Goal: Task Accomplishment & Management: Manage account settings

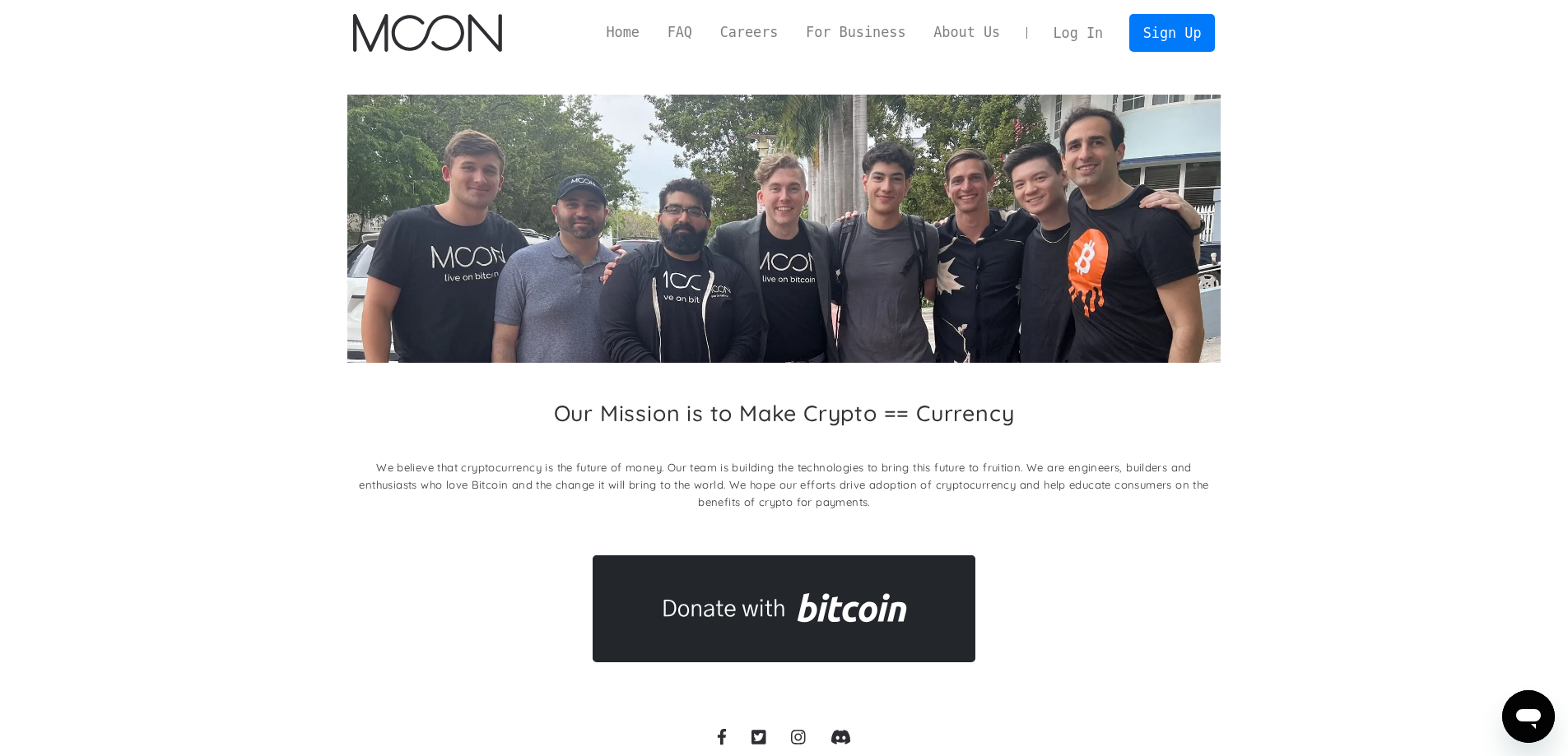
click at [1070, 27] on link "Log In" at bounding box center [1078, 32] width 77 height 36
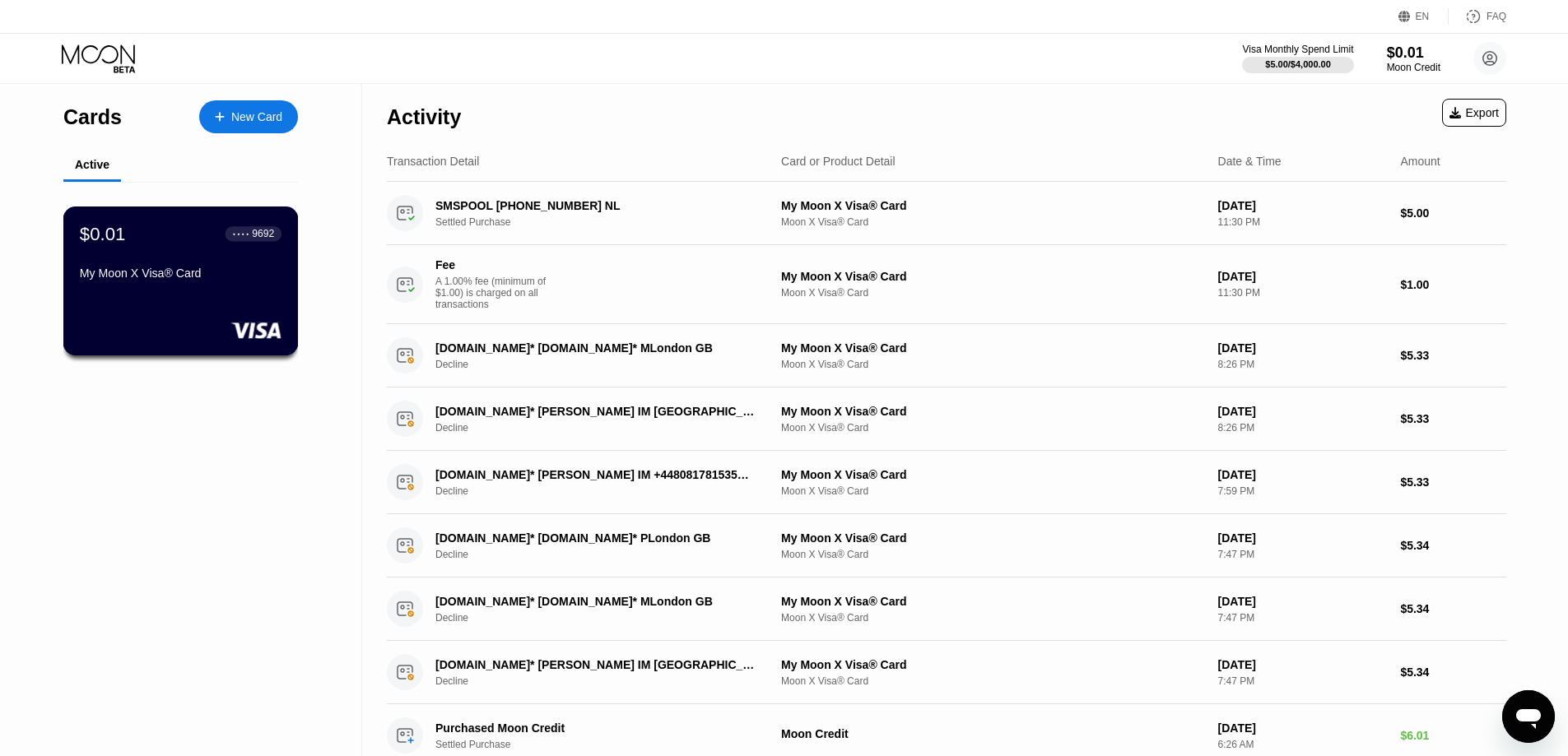
click at [157, 245] on div "$0.01 ● ● ● ● 9692" at bounding box center [181, 234] width 202 height 21
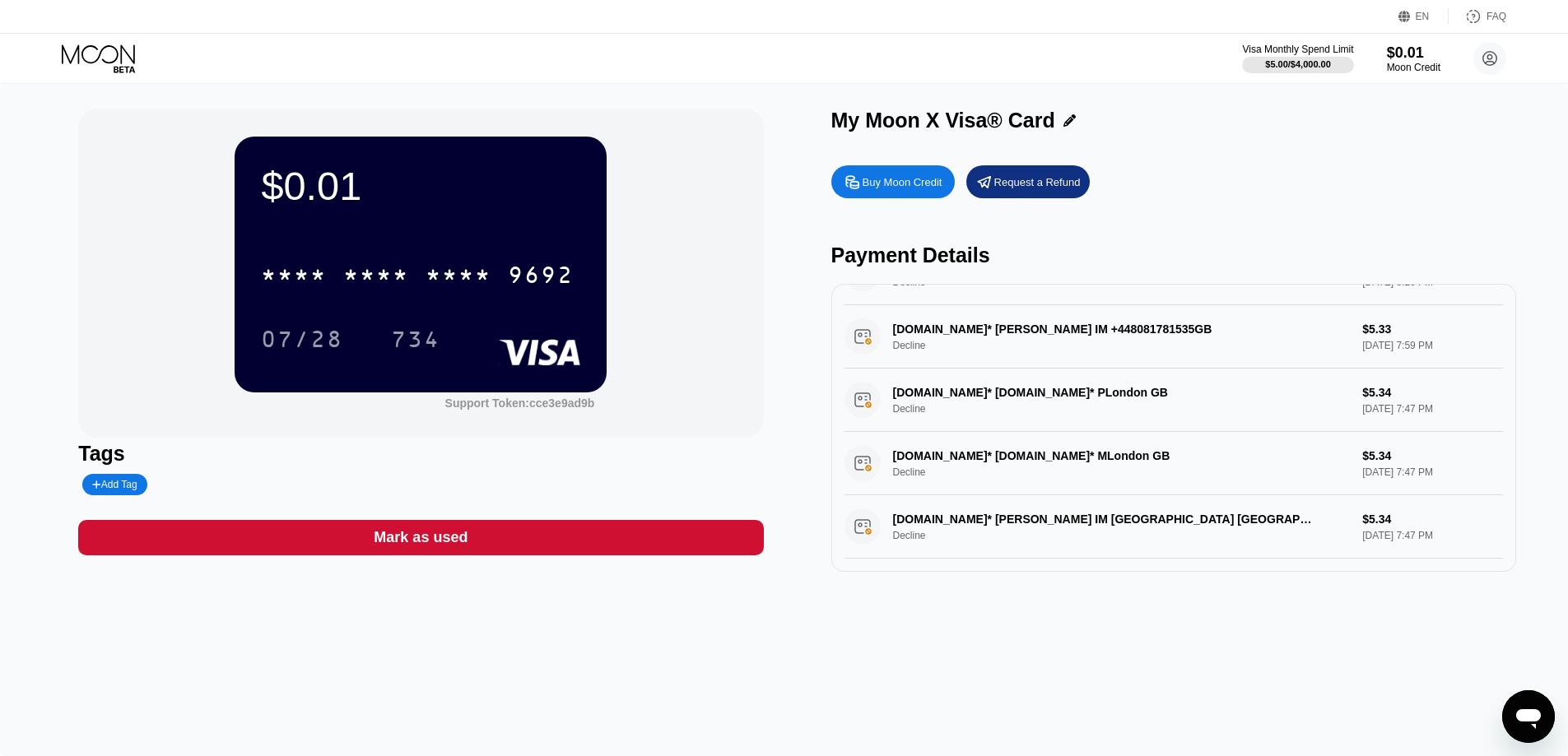
scroll to position [280, 0]
